Goal: Find contact information: Find contact information

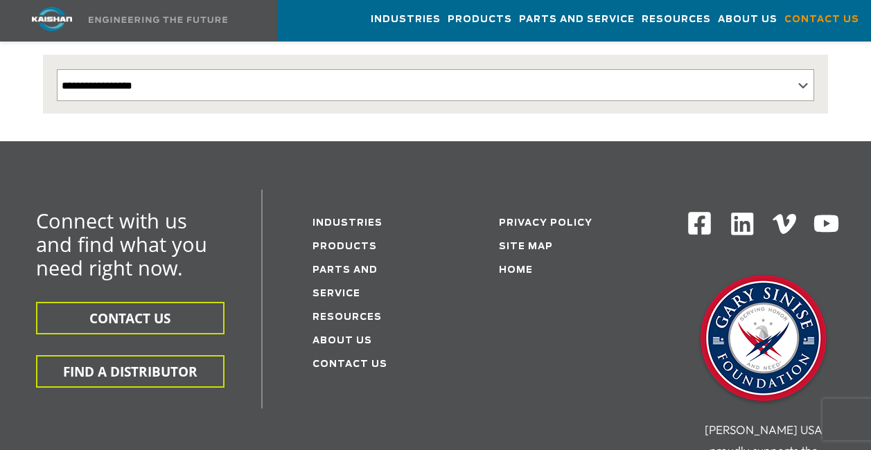
scroll to position [346, 0]
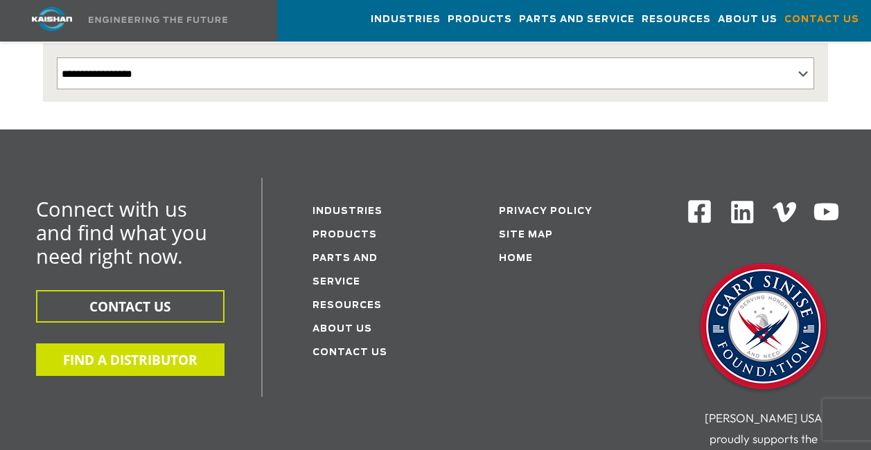
click at [152, 344] on button "FIND A DISTRIBUTOR" at bounding box center [130, 360] width 188 height 33
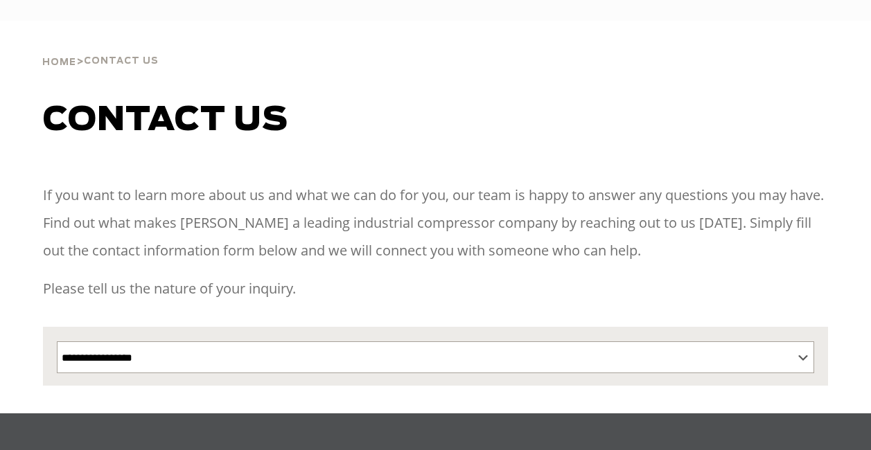
select select "**********"
